Goal: Task Accomplishment & Management: Manage account settings

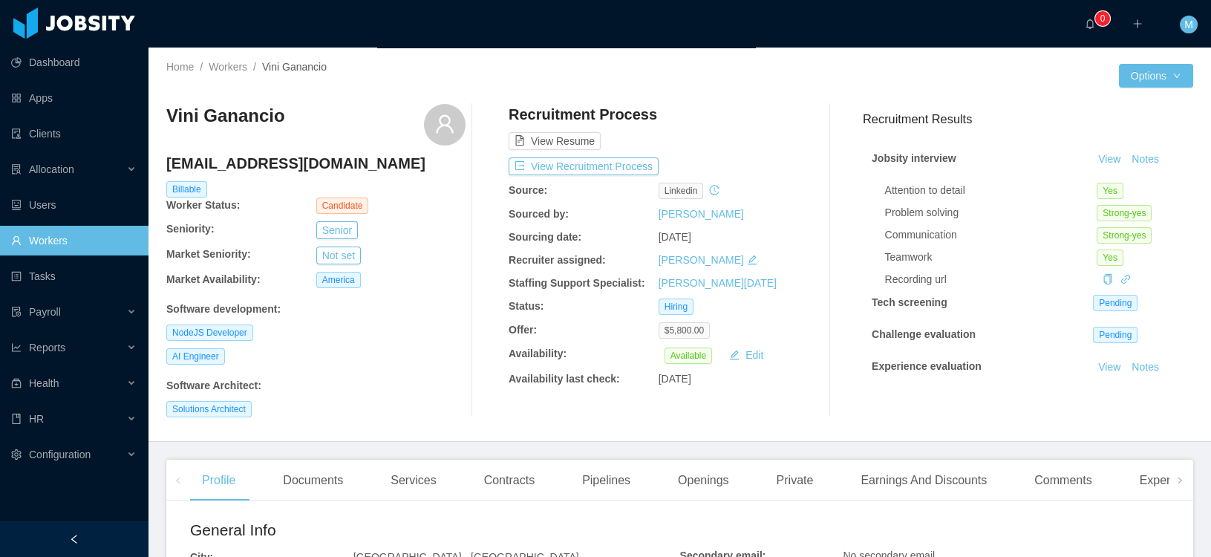
click at [661, 49] on div "Home / Workers / Vini Ganancio / Options Vini Ganancio viniciusvbs2011@gmail.co…" at bounding box center [680, 245] width 1063 height 394
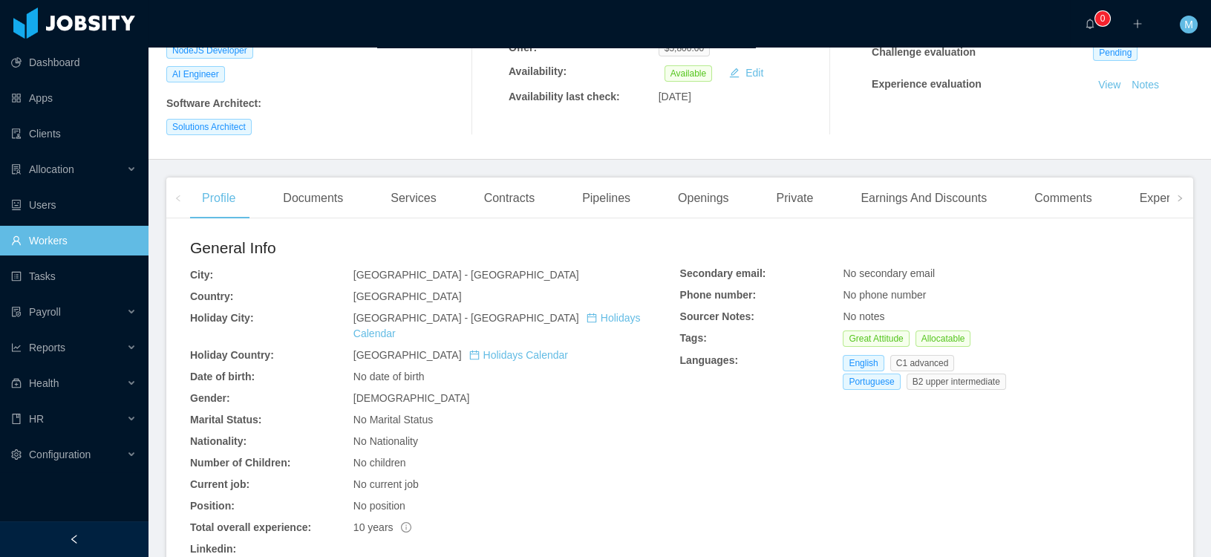
scroll to position [587, 0]
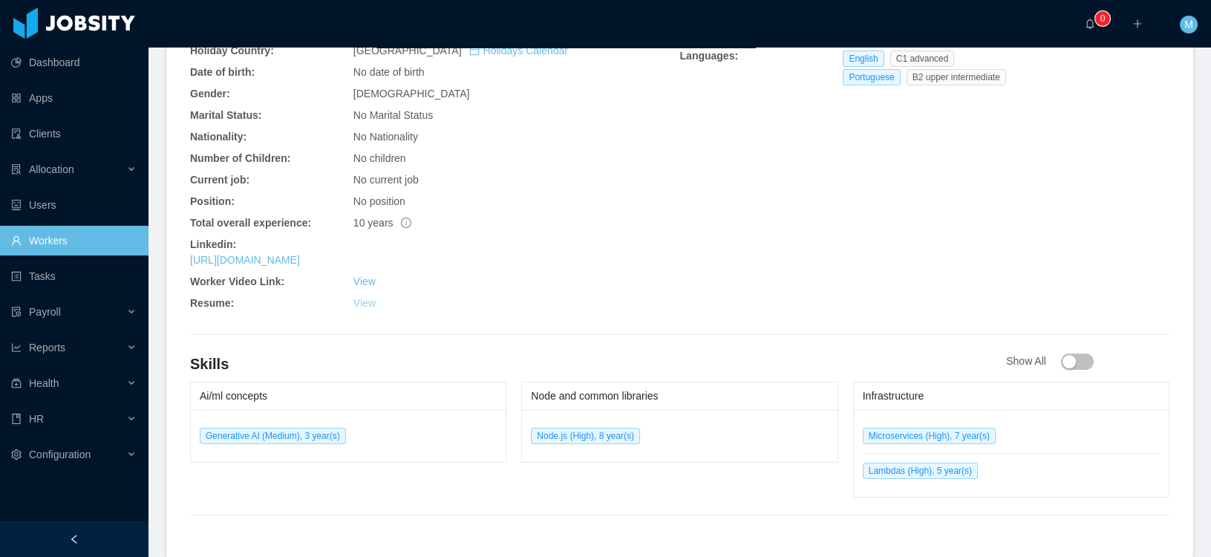
click at [362, 297] on link "View" at bounding box center [364, 303] width 22 height 12
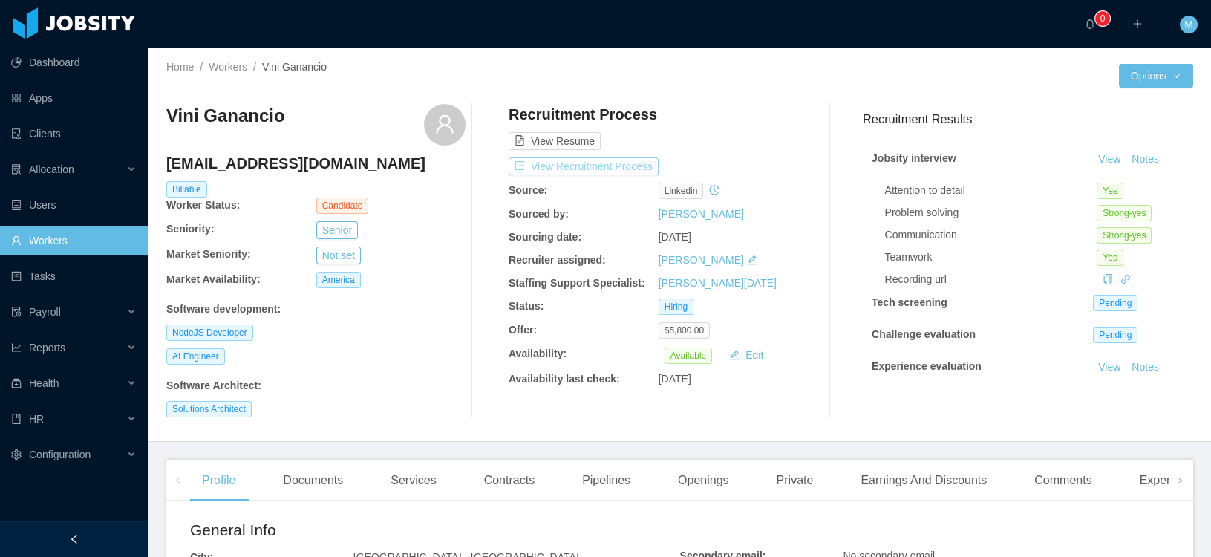
click at [593, 164] on button "View Recruitment Process" at bounding box center [584, 166] width 150 height 18
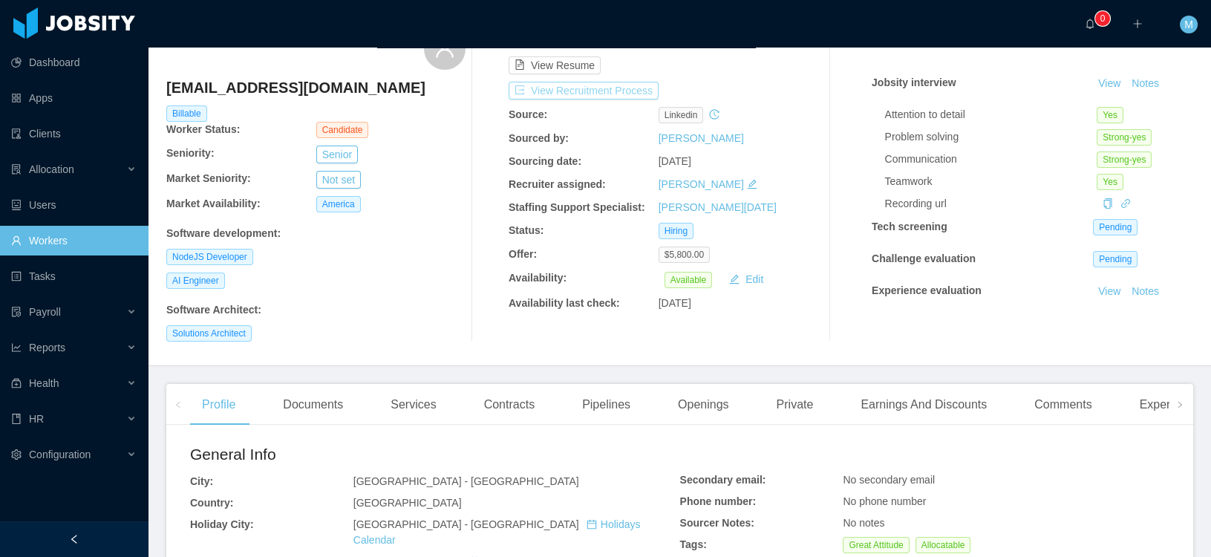
scroll to position [358, 0]
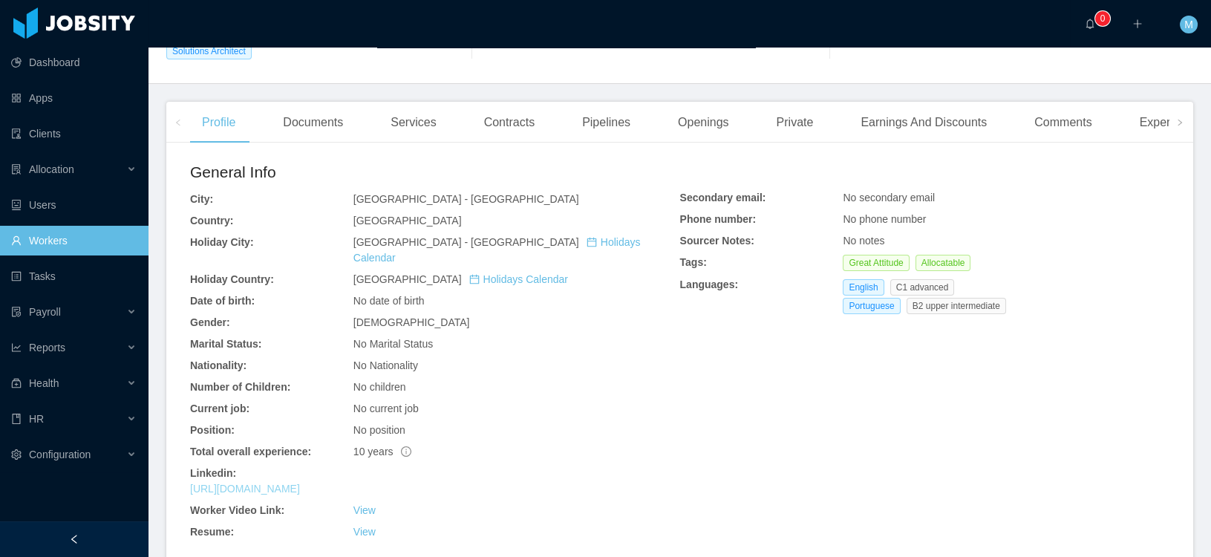
click at [300, 483] on link "https://www.linkedin.com/in/viniganancio" at bounding box center [245, 489] width 110 height 12
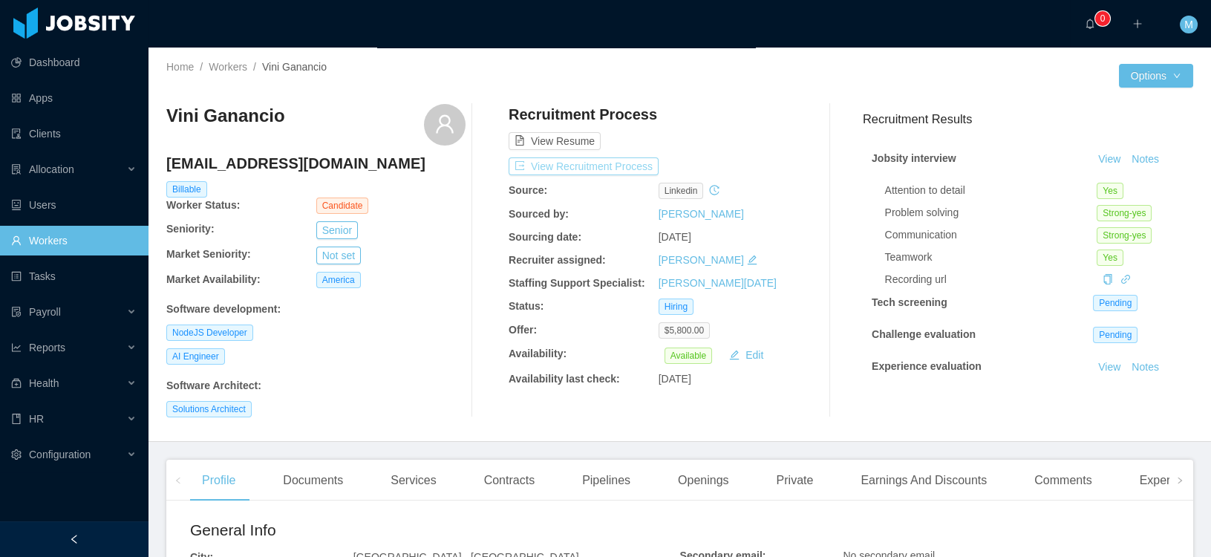
click at [595, 166] on button "View Recruitment Process" at bounding box center [584, 166] width 150 height 18
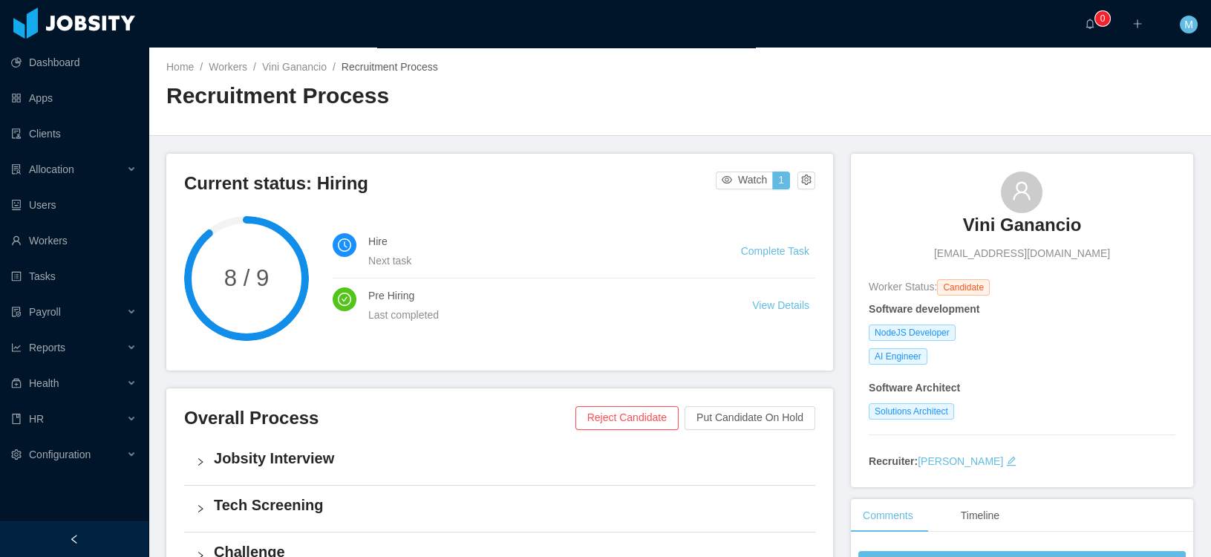
scroll to position [235, 0]
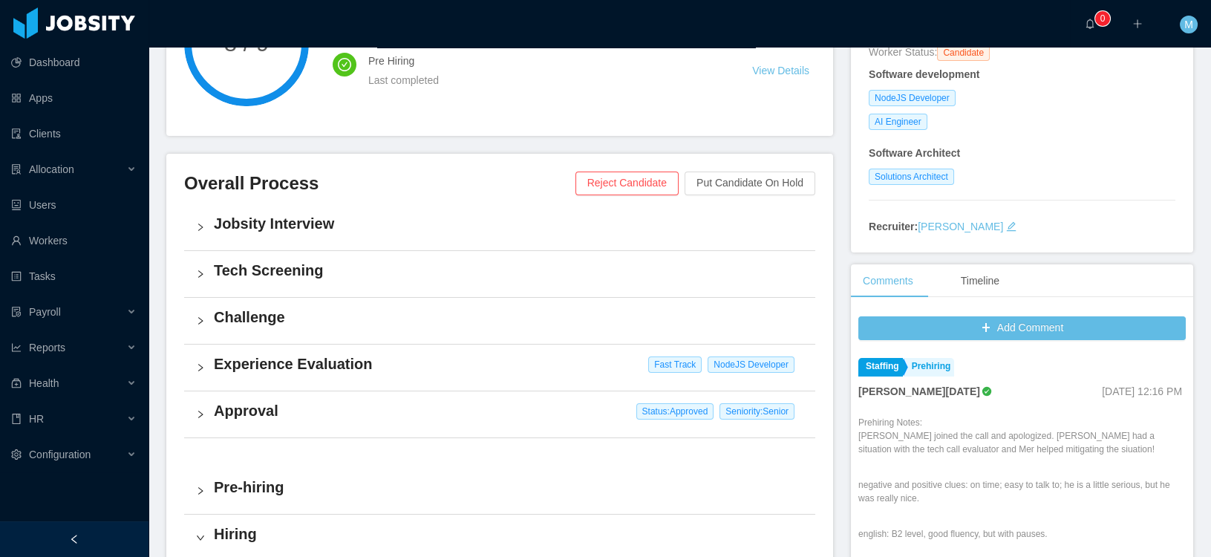
click at [250, 406] on h4 "Approval" at bounding box center [509, 410] width 590 height 21
click at [286, 500] on button "View Details" at bounding box center [290, 499] width 81 height 24
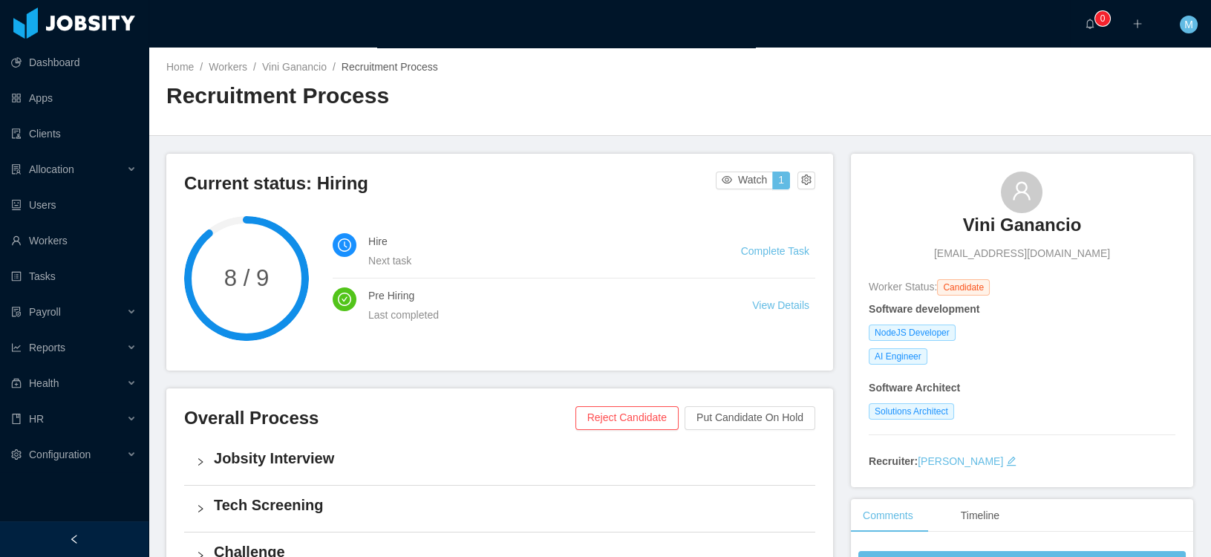
click at [316, 75] on div "Home / Workers / Vini Ganancio / Recruitment Process / Recruitment Process" at bounding box center [423, 90] width 514 height 63
click at [316, 65] on link "Vini Ganancio" at bounding box center [294, 67] width 65 height 12
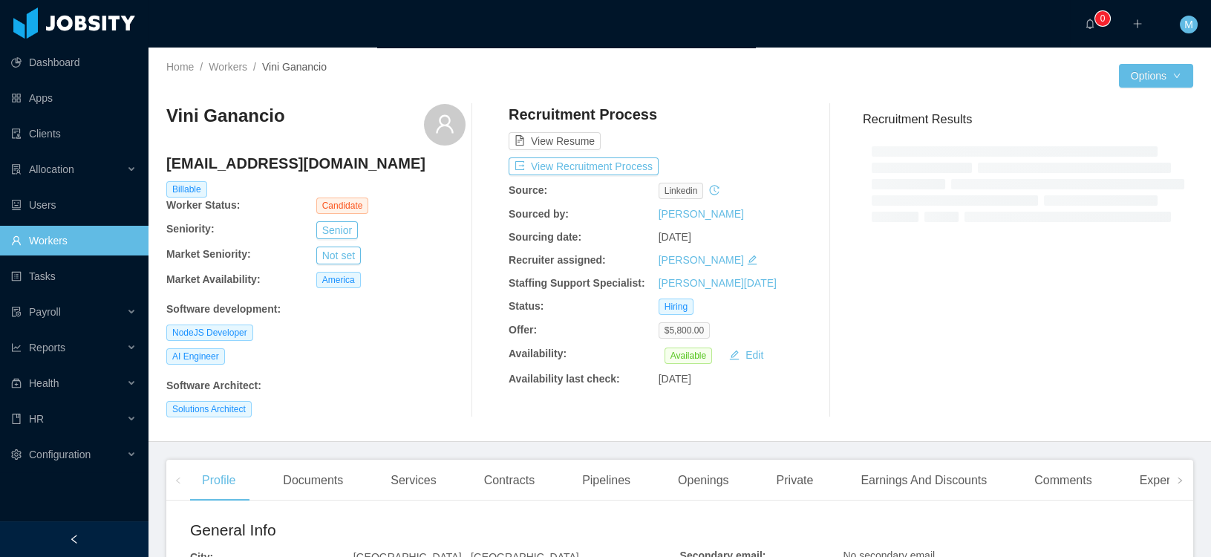
scroll to position [163, 0]
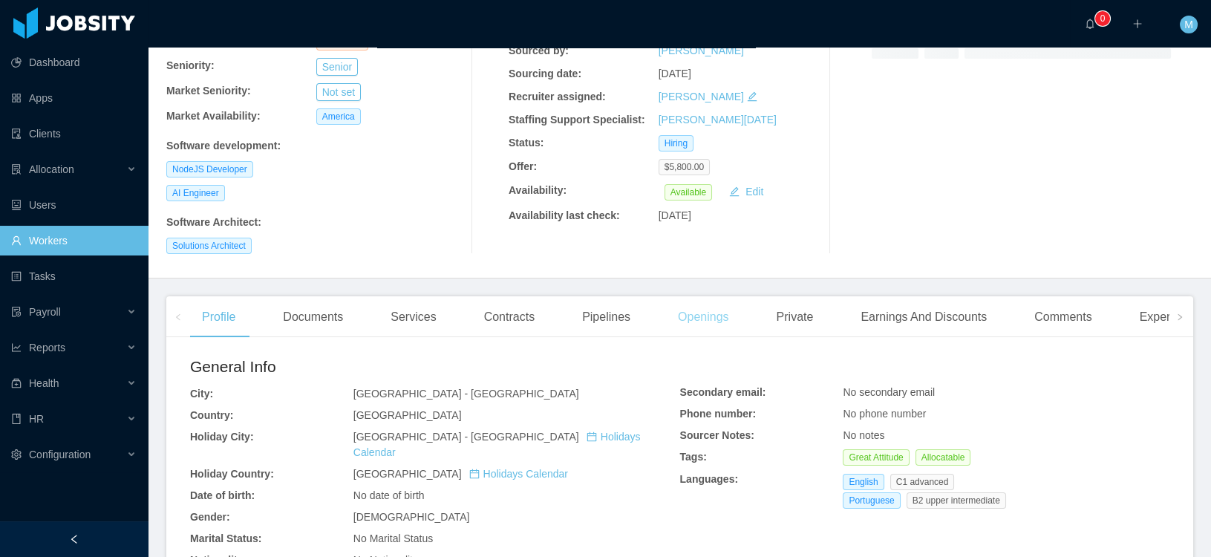
click at [721, 317] on div "Openings" at bounding box center [703, 317] width 75 height 42
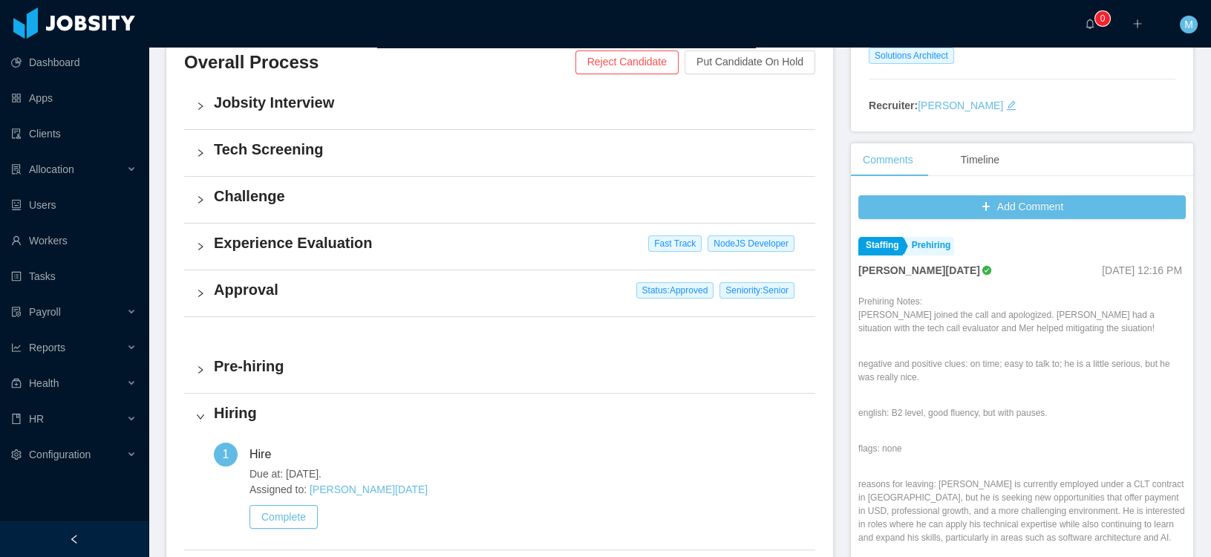
scroll to position [408, 0]
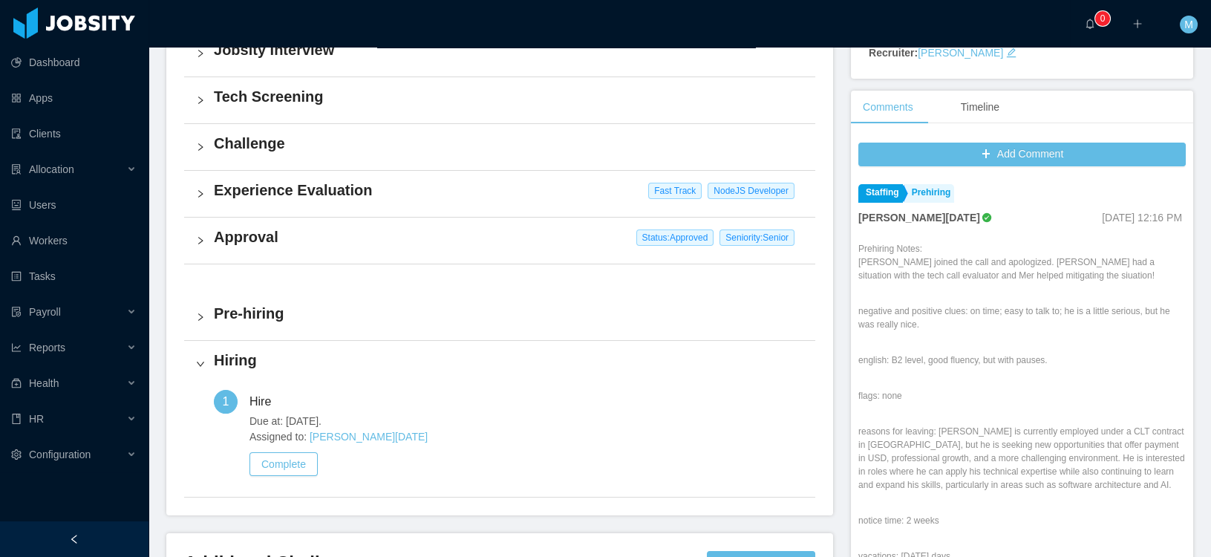
click at [264, 235] on h4 "Approval" at bounding box center [509, 236] width 590 height 21
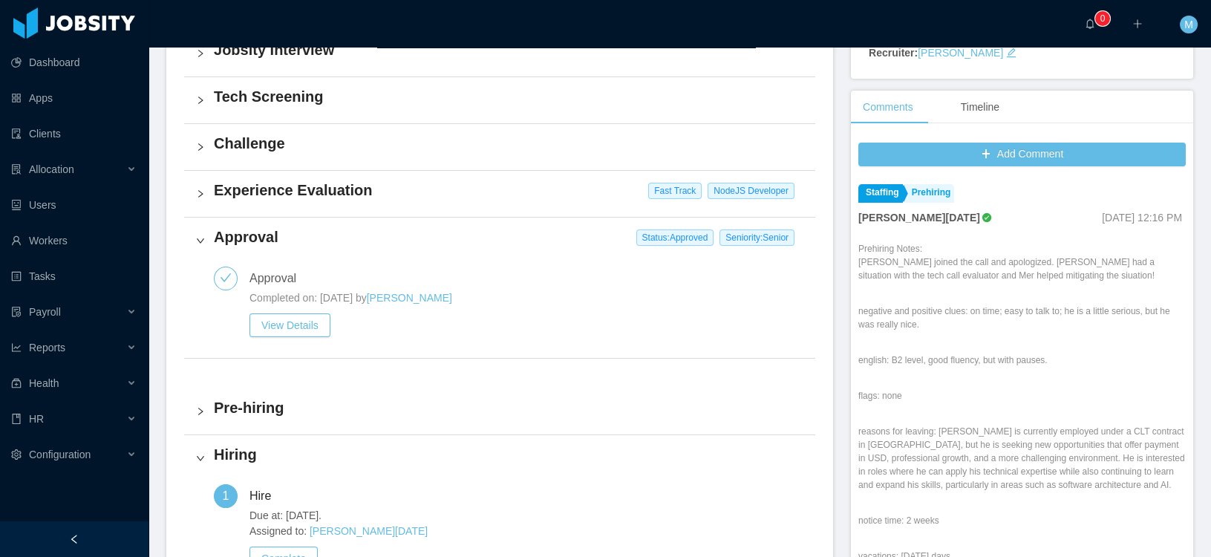
click at [201, 184] on div "Experience Evaluation Fast Track NodeJS Developer" at bounding box center [499, 194] width 631 height 46
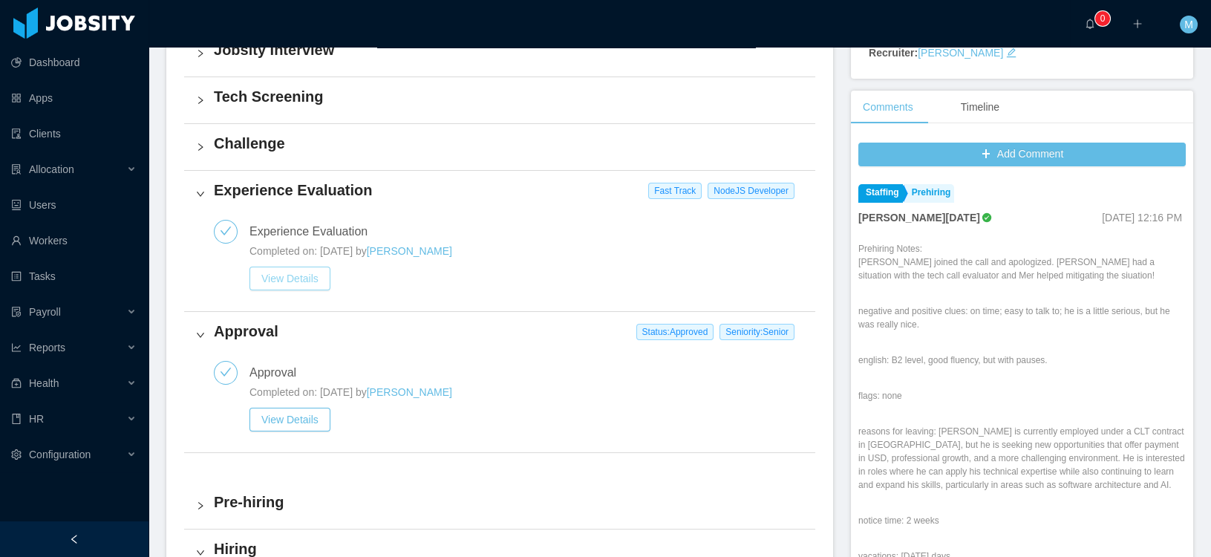
click at [310, 278] on button "View Details" at bounding box center [290, 279] width 81 height 24
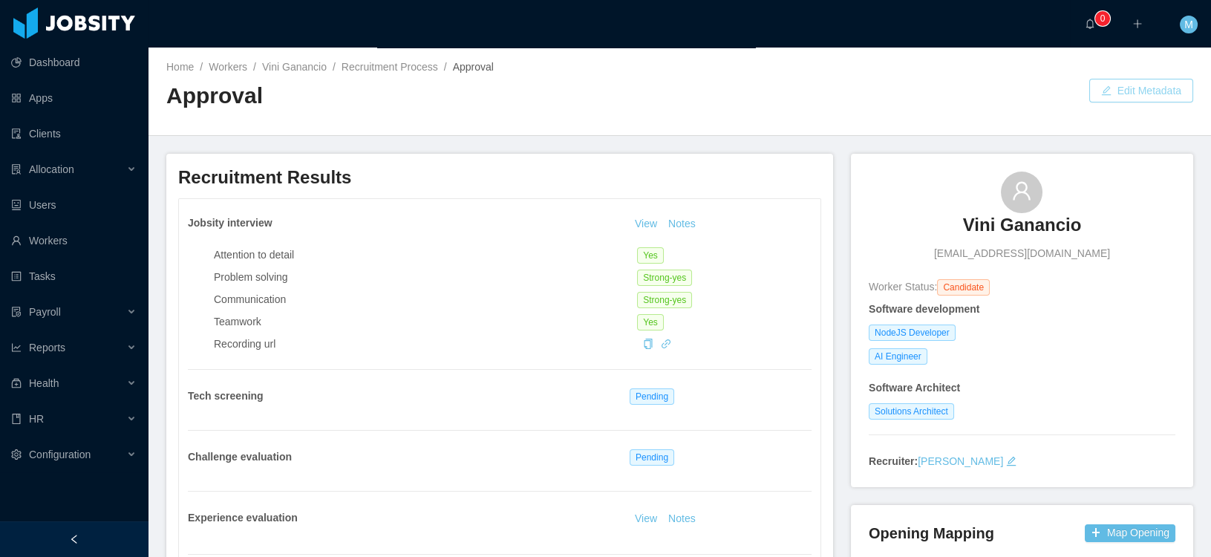
click at [1119, 94] on button "Edit Metadata" at bounding box center [1141, 91] width 104 height 24
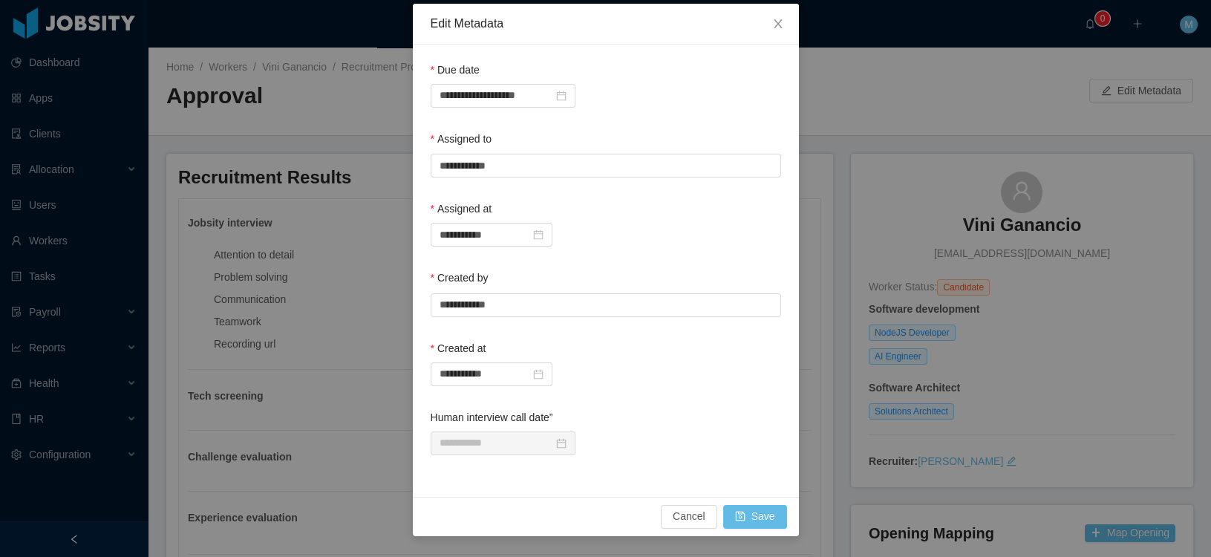
click at [524, 151] on div "Assigned to" at bounding box center [606, 142] width 351 height 22
click at [509, 163] on input "text" at bounding box center [606, 166] width 351 height 24
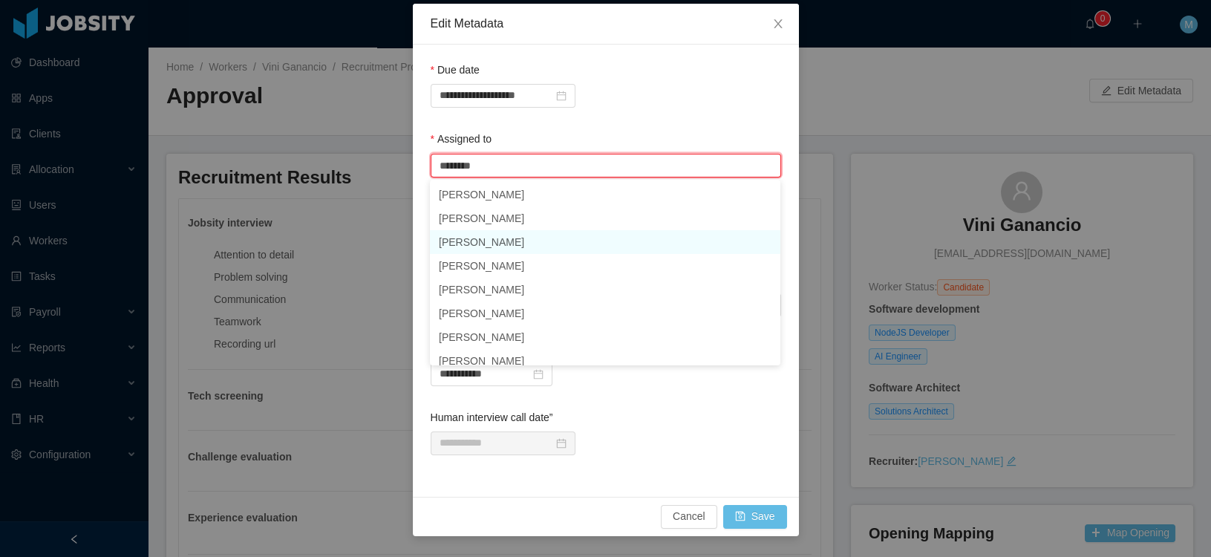
click at [492, 231] on li "[PERSON_NAME]" at bounding box center [605, 242] width 351 height 24
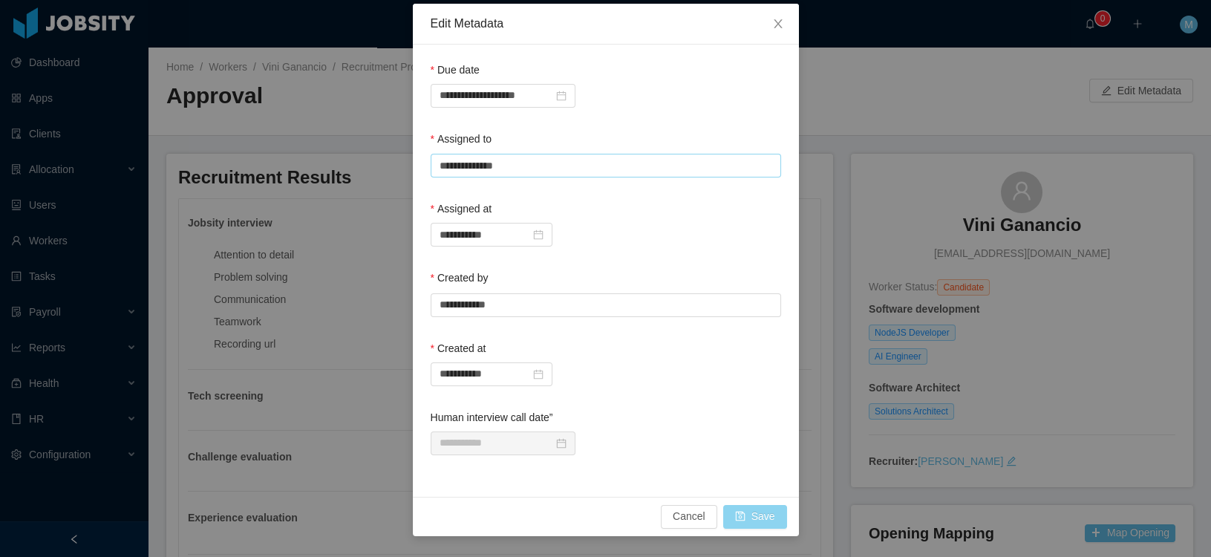
type input "**********"
click at [754, 519] on button "Save" at bounding box center [755, 517] width 64 height 24
